Goal: Task Accomplishment & Management: Manage account settings

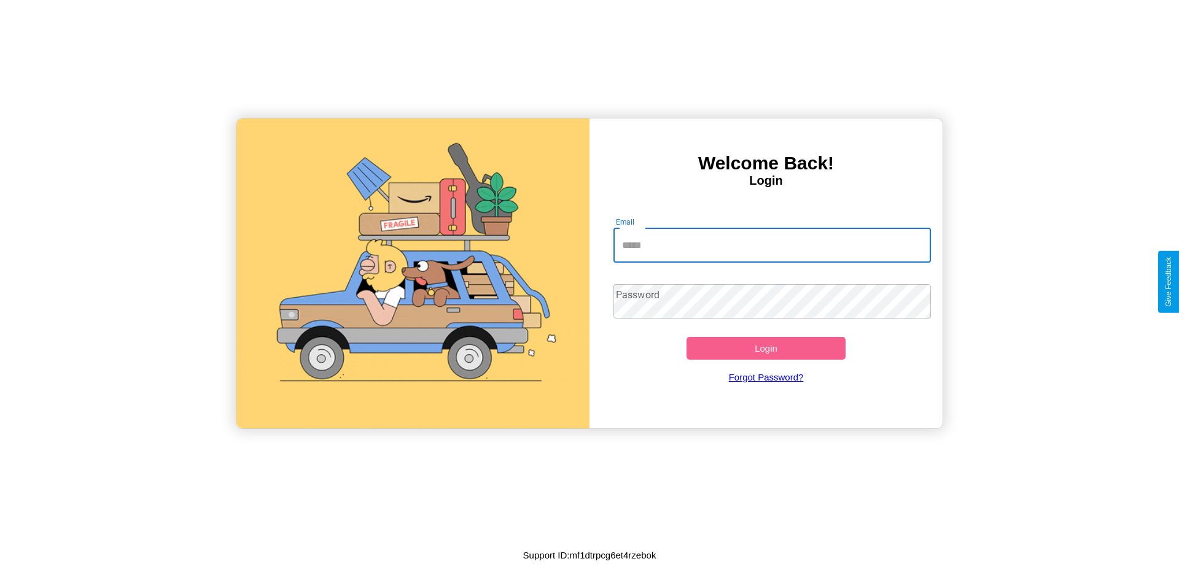
click at [772, 245] on input "Email" at bounding box center [773, 245] width 318 height 34
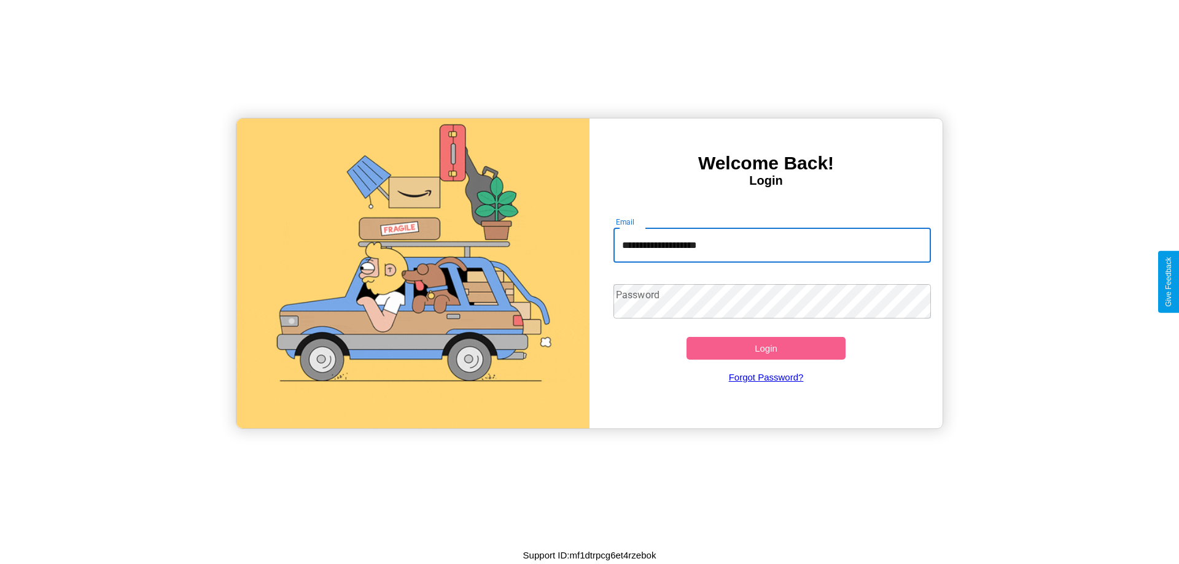
type input "**********"
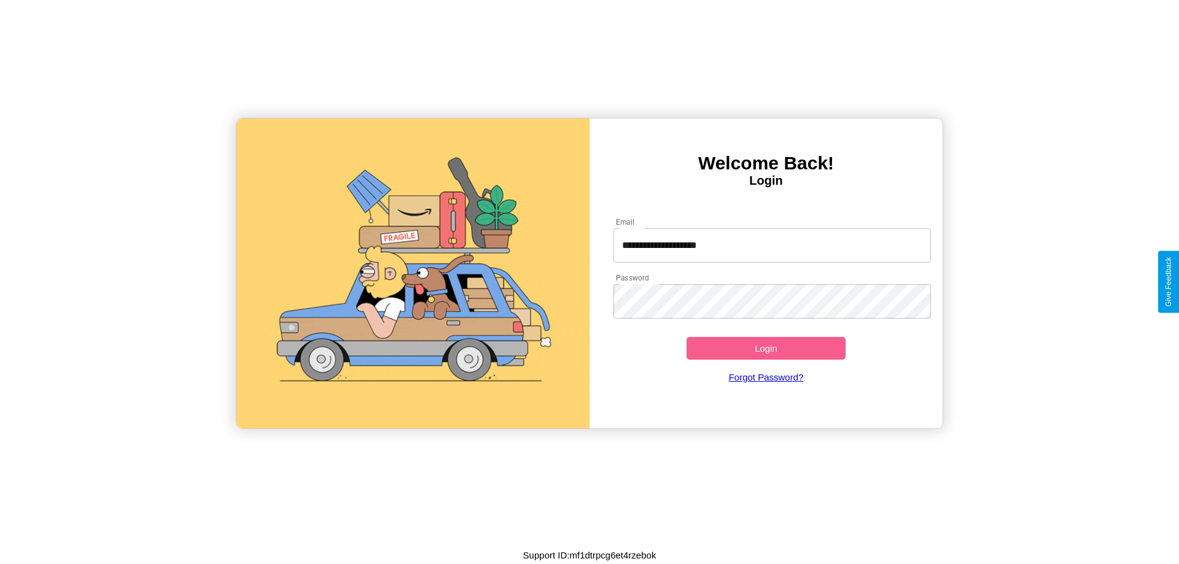
click at [766, 348] on button "Login" at bounding box center [766, 348] width 159 height 23
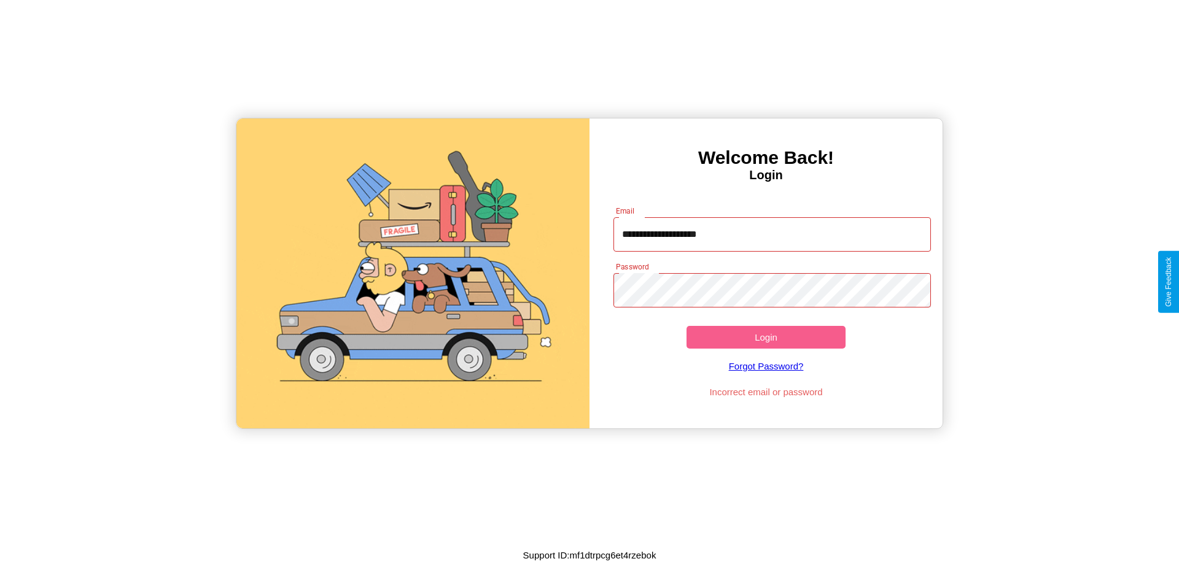
click at [766, 337] on button "Login" at bounding box center [766, 337] width 159 height 23
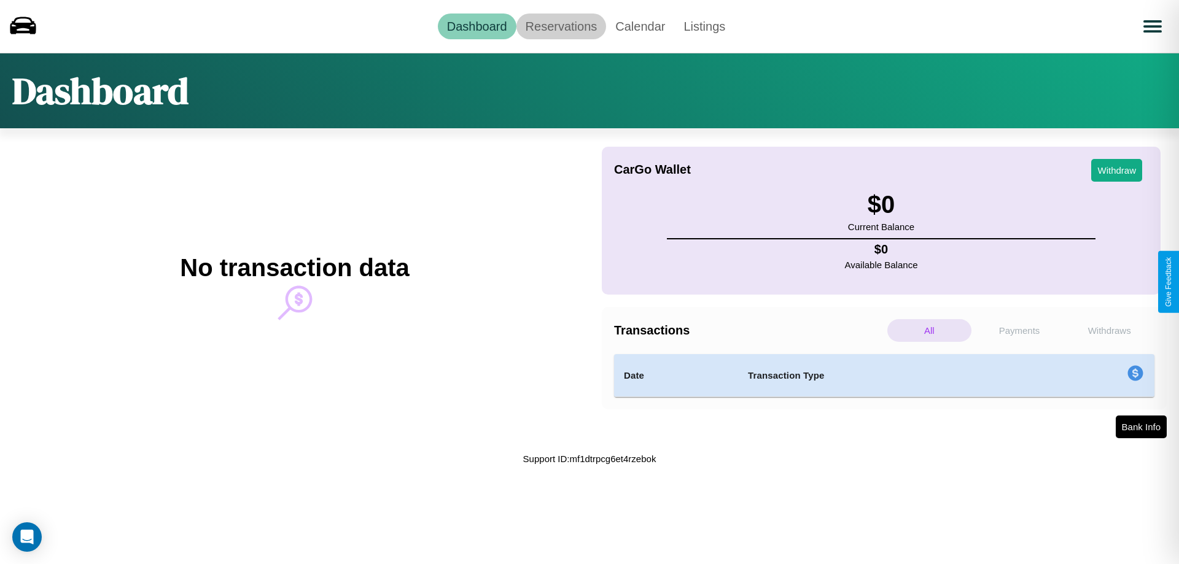
click at [561, 26] on link "Reservations" at bounding box center [562, 27] width 90 height 26
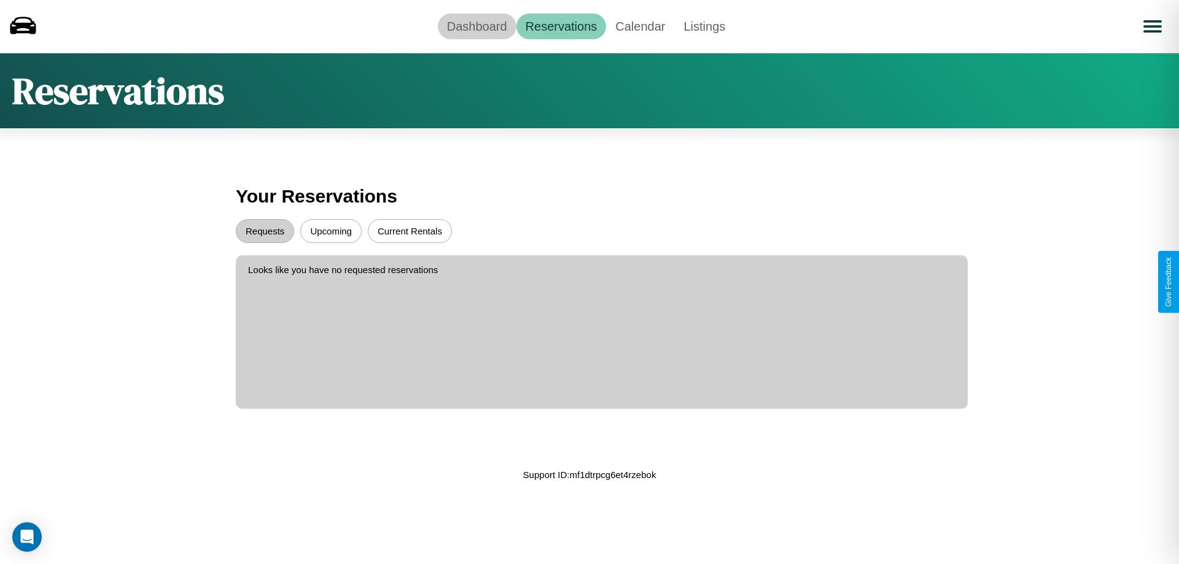
click at [477, 26] on link "Dashboard" at bounding box center [477, 27] width 79 height 26
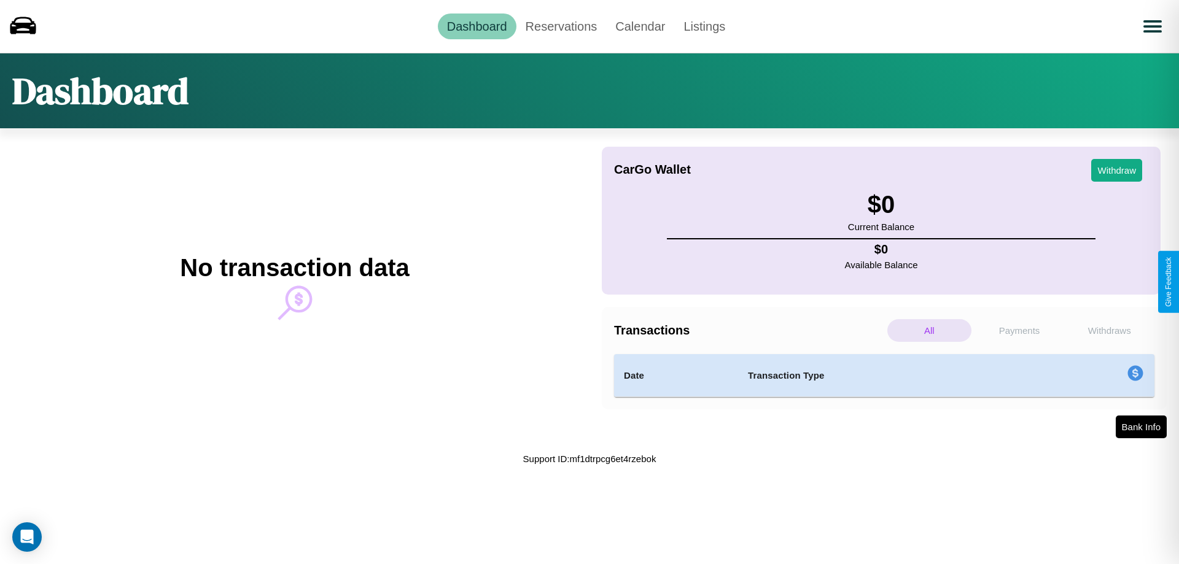
click at [1020, 330] on p "Payments" at bounding box center [1020, 330] width 84 height 23
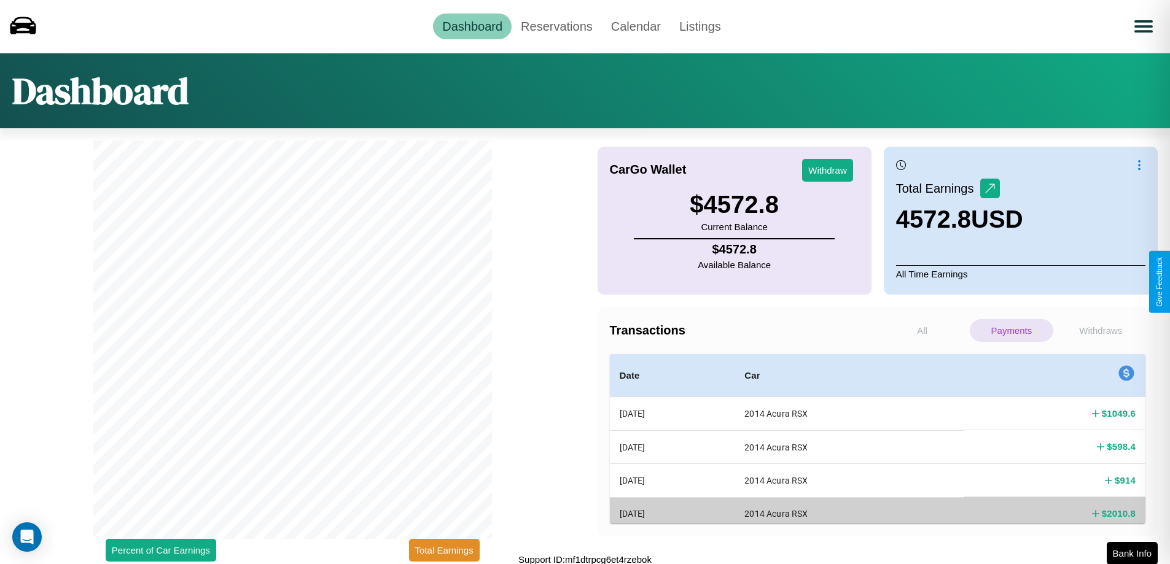
click at [1101, 330] on p "Withdraws" at bounding box center [1101, 330] width 83 height 23
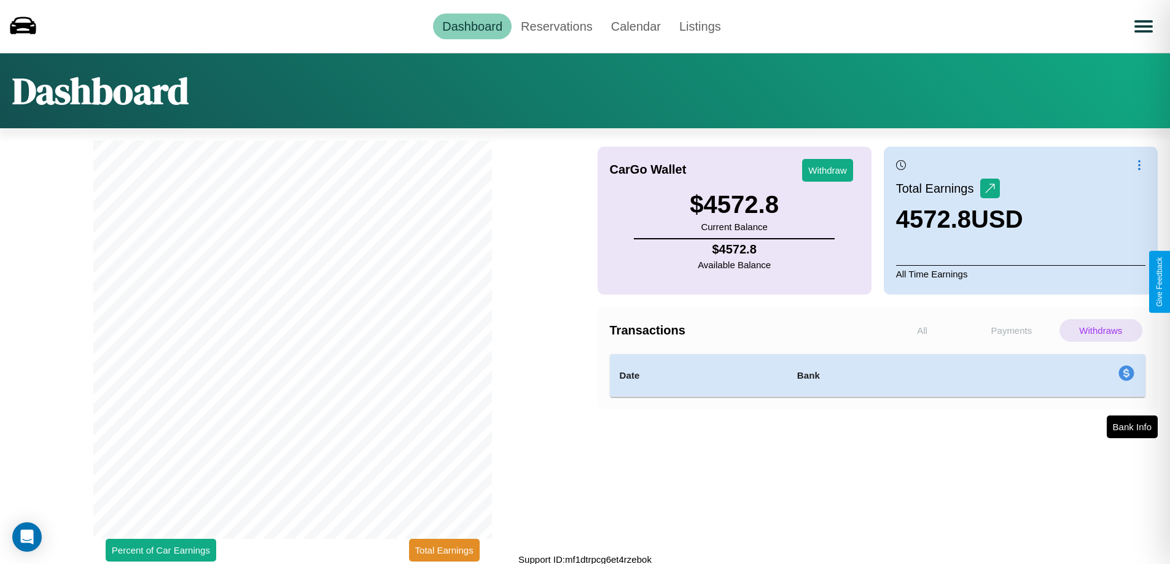
click at [1011, 330] on p "Payments" at bounding box center [1011, 330] width 83 height 23
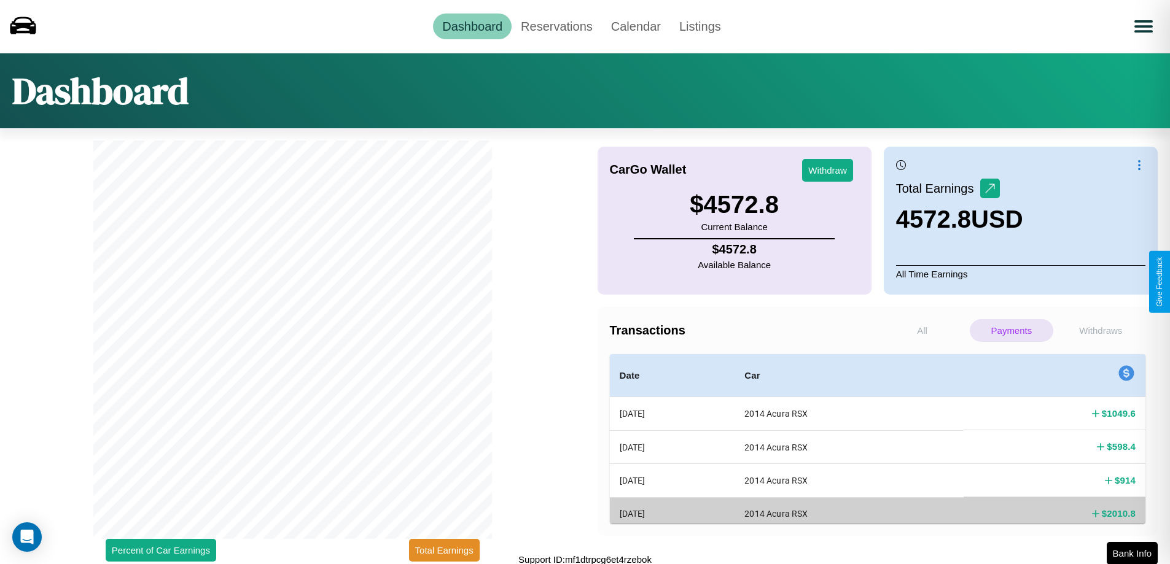
click at [1101, 330] on p "Withdraws" at bounding box center [1101, 330] width 83 height 23
